Goal: Navigation & Orientation: Find specific page/section

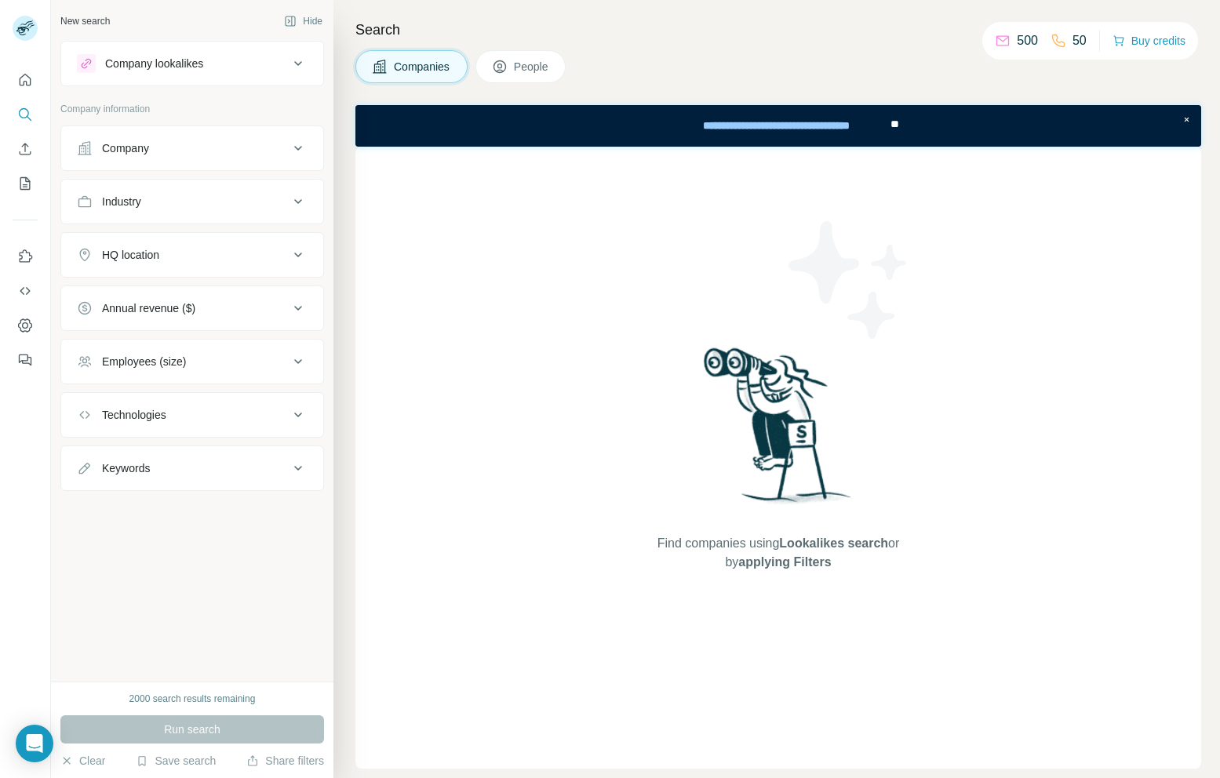
click at [250, 585] on div "New search Hide Company lookalikes Company information Company Industry HQ loca…" at bounding box center [192, 341] width 282 height 682
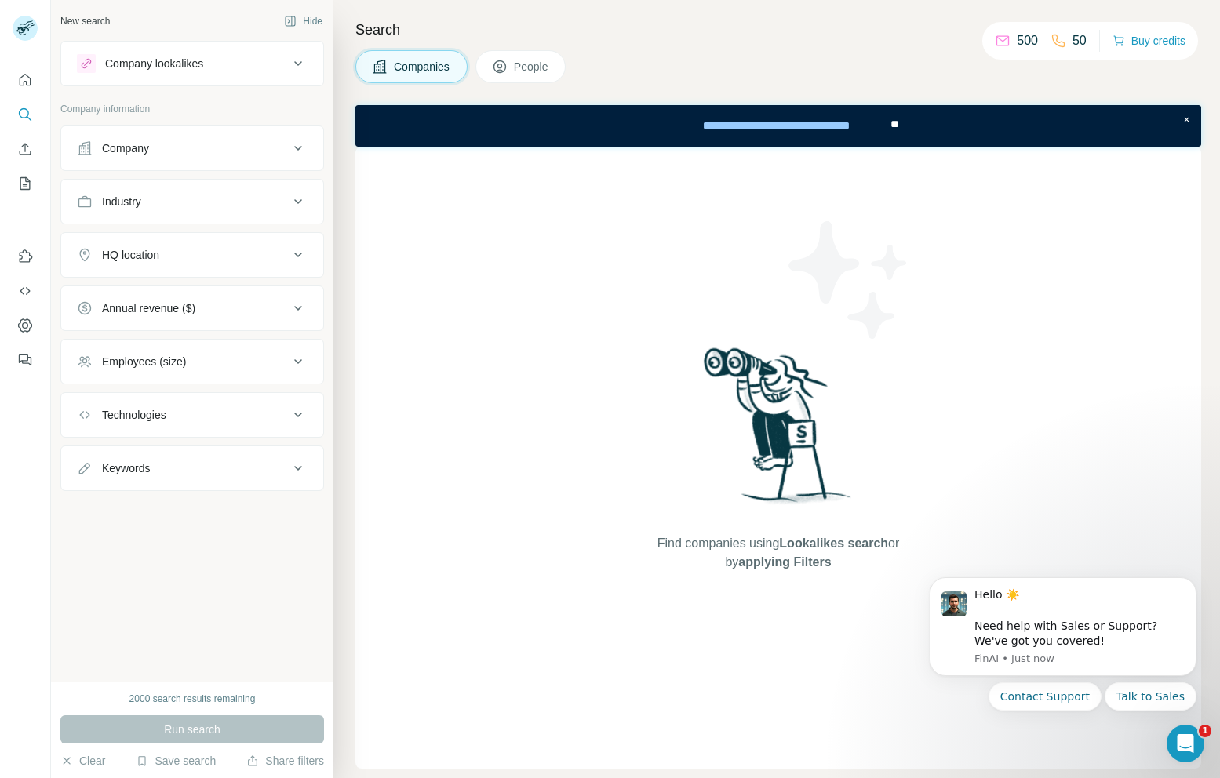
click at [190, 155] on div "Company" at bounding box center [183, 148] width 212 height 16
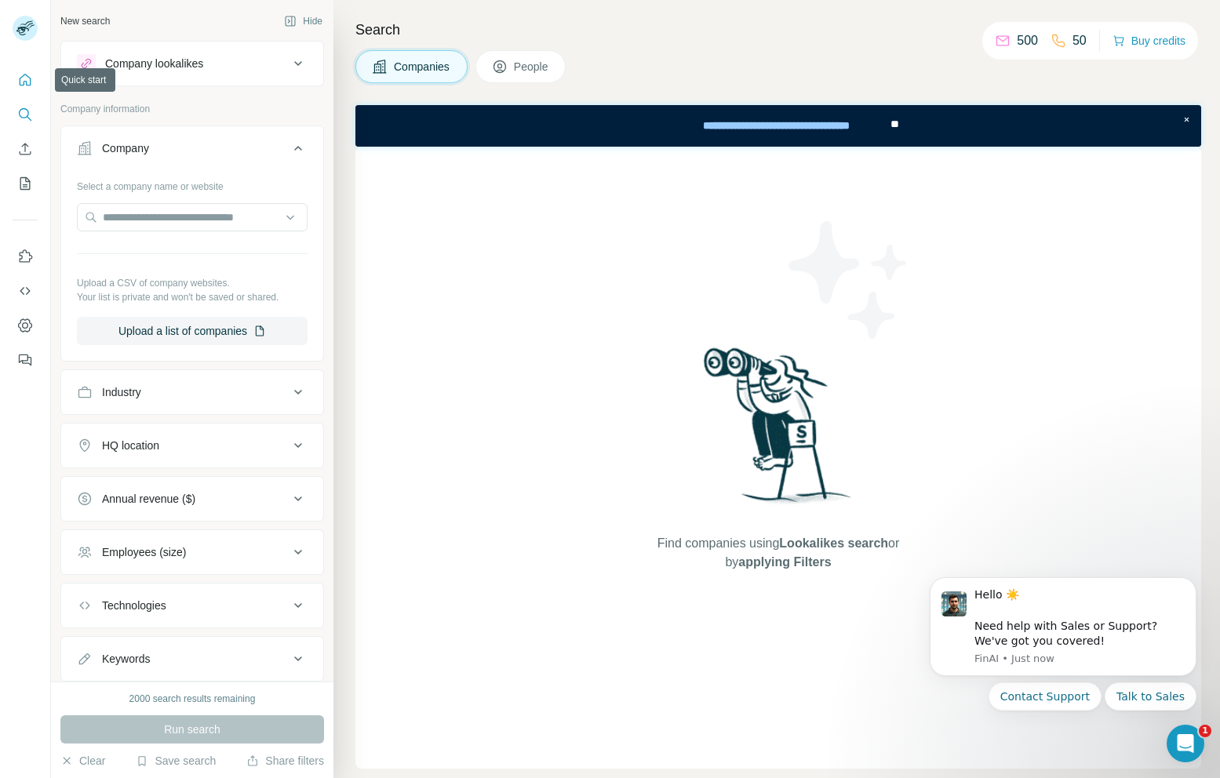
click at [26, 71] on button "Quick start" at bounding box center [25, 80] width 25 height 28
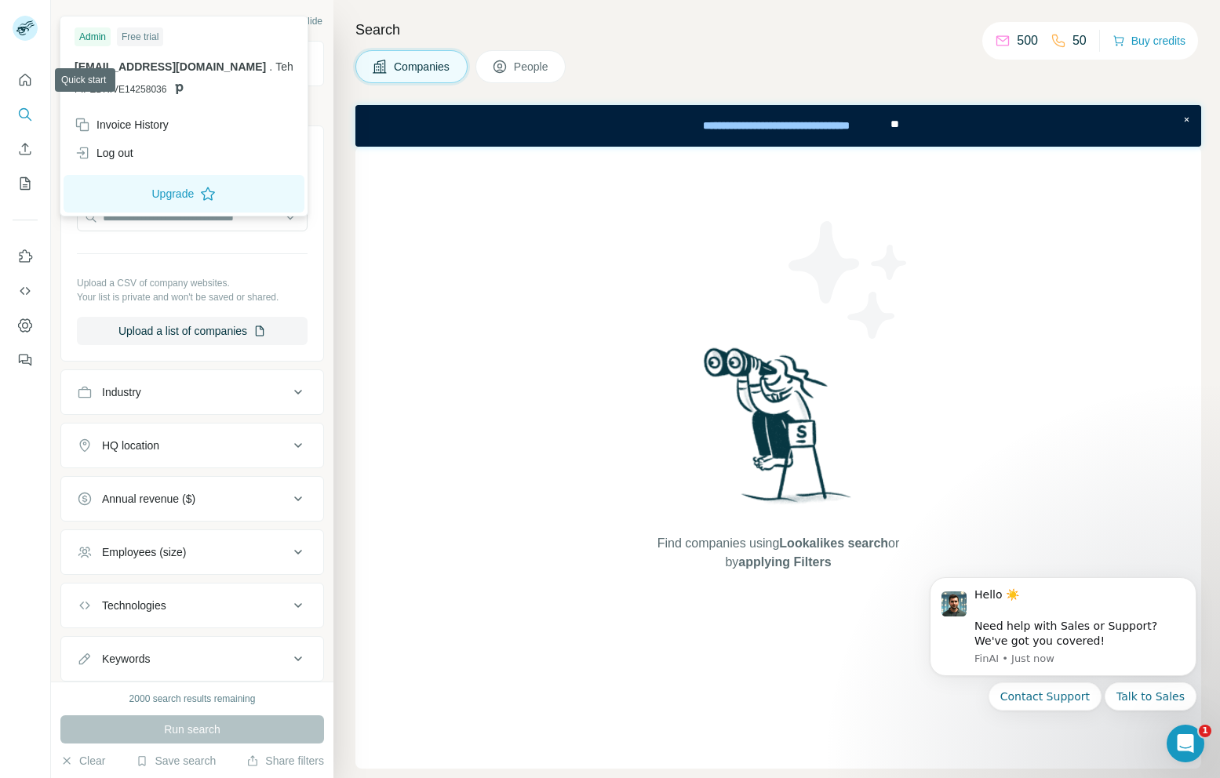
click at [23, 20] on rect at bounding box center [25, 28] width 25 height 25
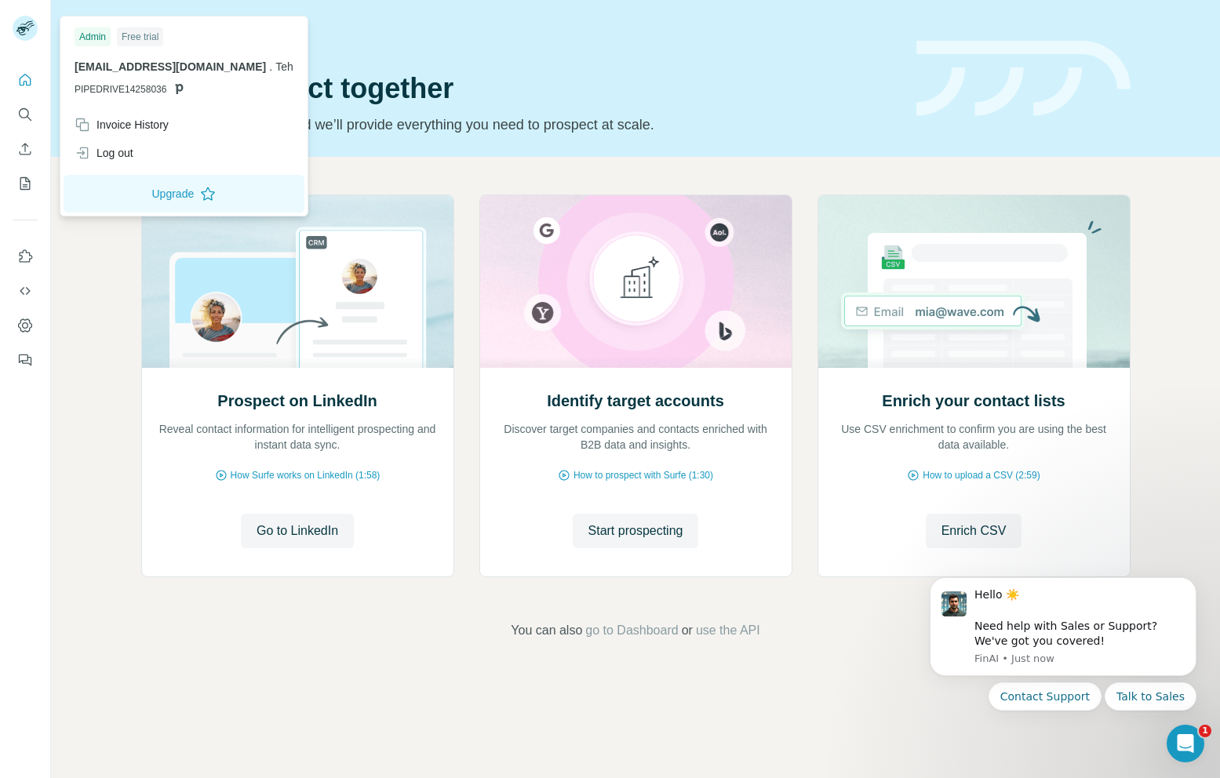
click at [388, 146] on div "Quick start Let’s prospect together Pick your starting point and we’ll provide …" at bounding box center [635, 78] width 1169 height 157
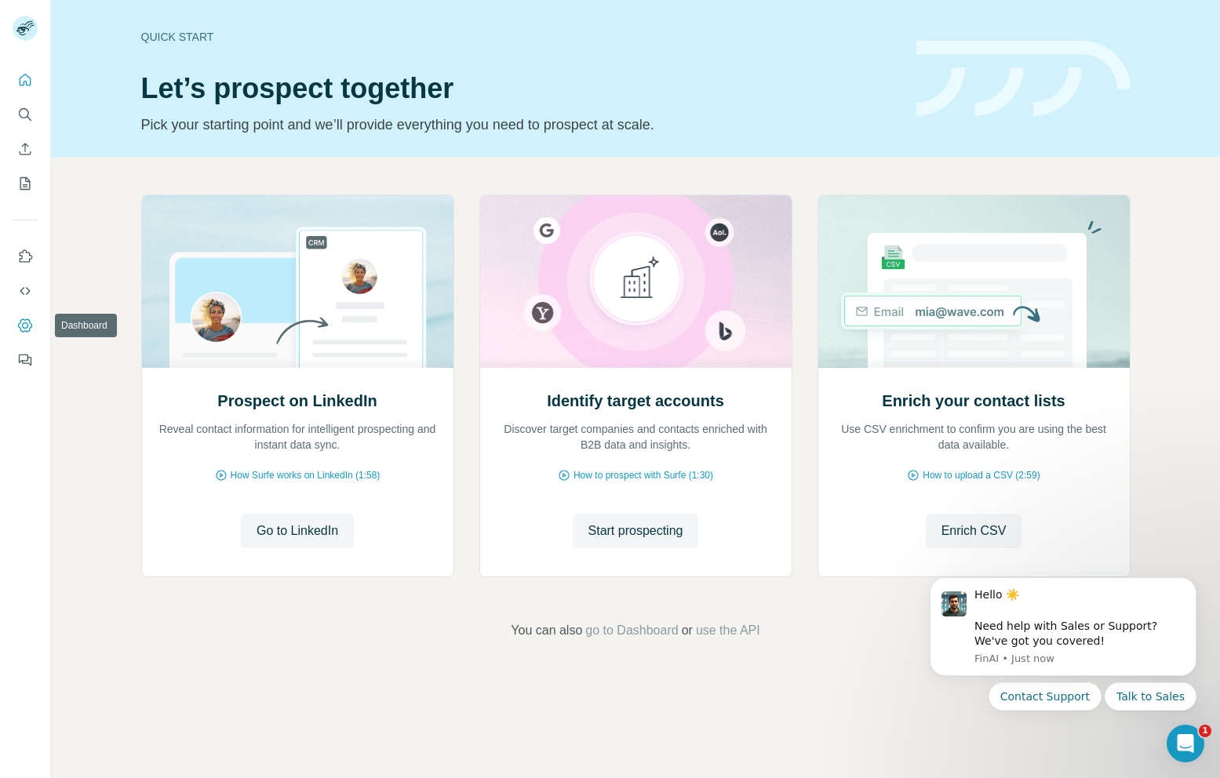
click at [24, 331] on icon "Dashboard" at bounding box center [25, 325] width 14 height 13
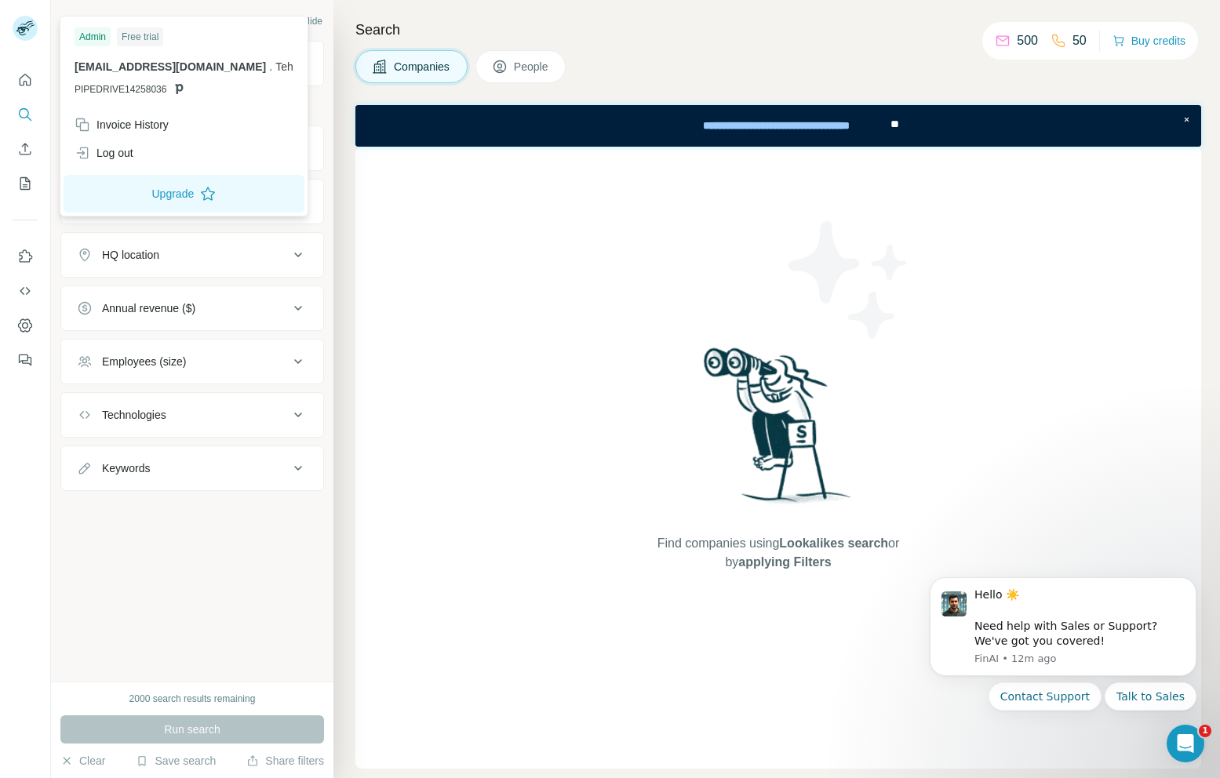
click at [16, 35] on rect at bounding box center [25, 28] width 25 height 25
click at [20, 27] on rect at bounding box center [25, 28] width 25 height 25
click at [140, 153] on div "Log out" at bounding box center [184, 153] width 238 height 28
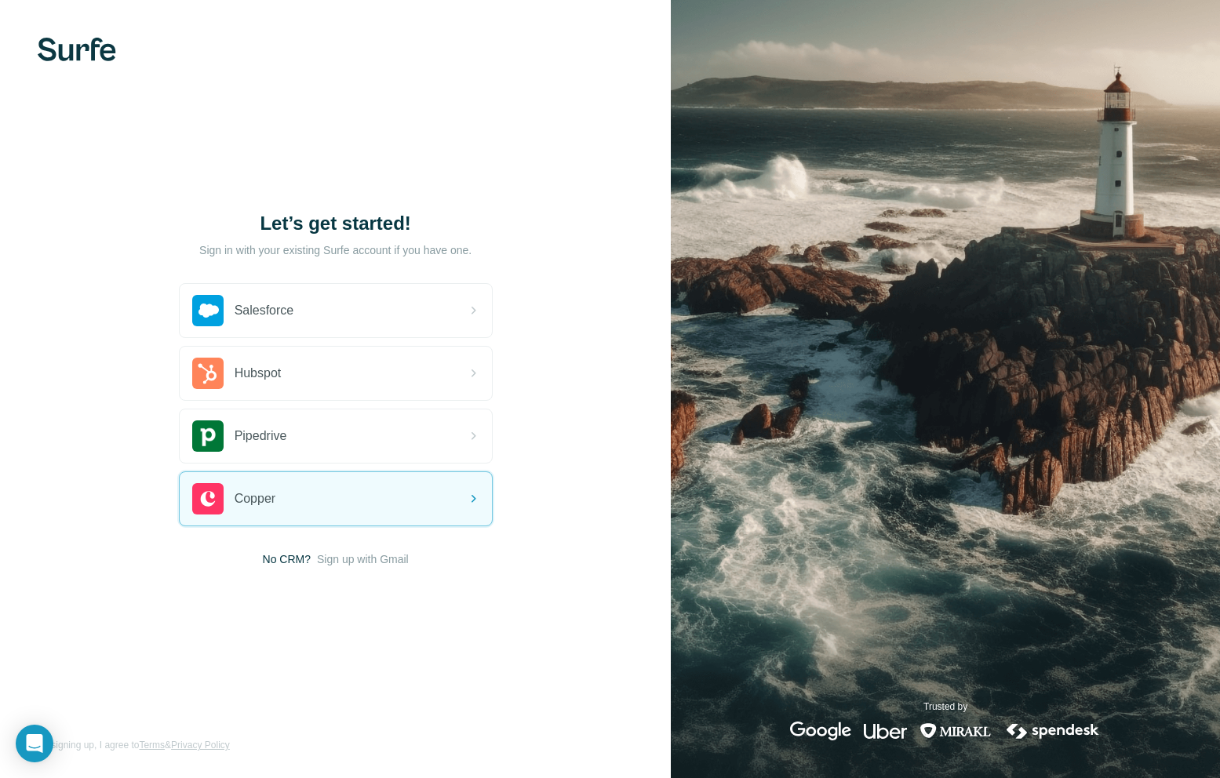
click at [150, 617] on div "Let’s get started! Sign in with your existing Surfe account if you have one. Sa…" at bounding box center [335, 389] width 671 height 778
